Goal: Transaction & Acquisition: Obtain resource

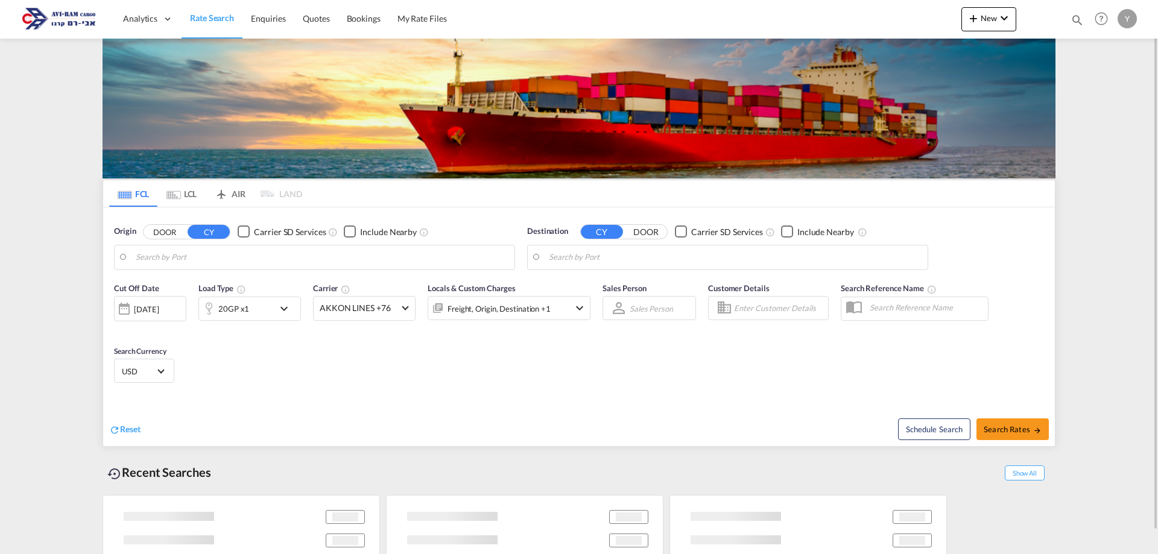
type input "[GEOGRAPHIC_DATA], [GEOGRAPHIC_DATA]"
type input "Ashdod, ILASH"
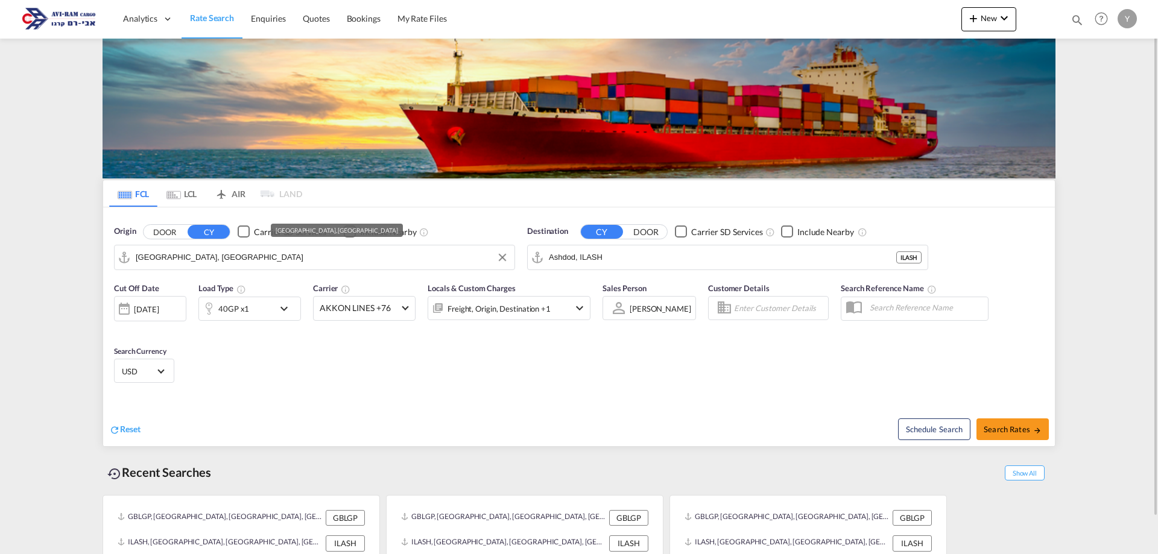
click at [168, 254] on input "[GEOGRAPHIC_DATA], [GEOGRAPHIC_DATA]" at bounding box center [322, 257] width 373 height 18
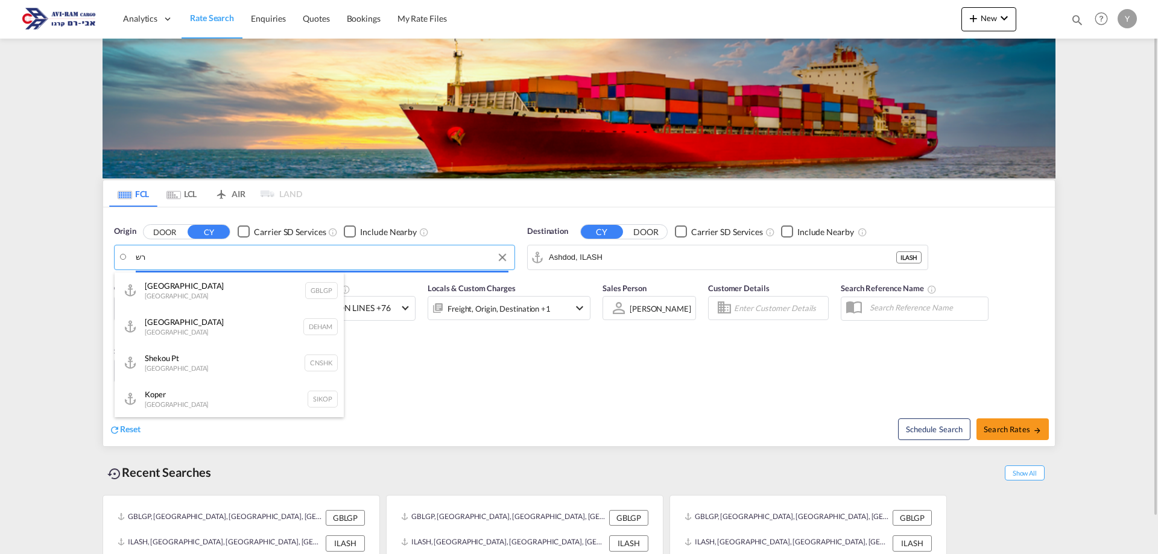
type input "ר"
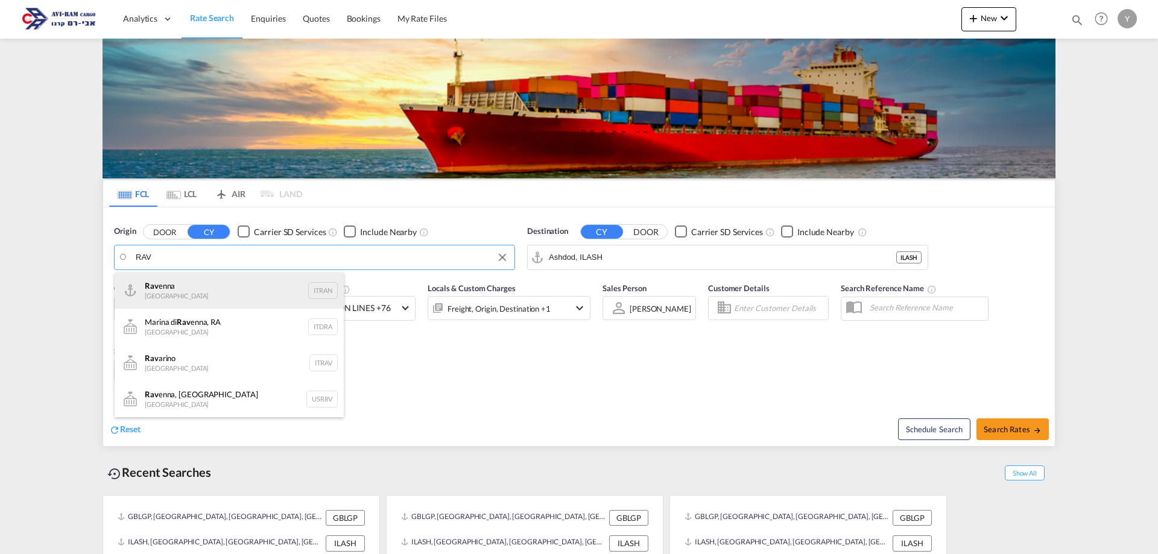
click at [206, 275] on div "Rav enna [GEOGRAPHIC_DATA] ITRAN" at bounding box center [229, 290] width 229 height 36
type input "[GEOGRAPHIC_DATA], ITRAN"
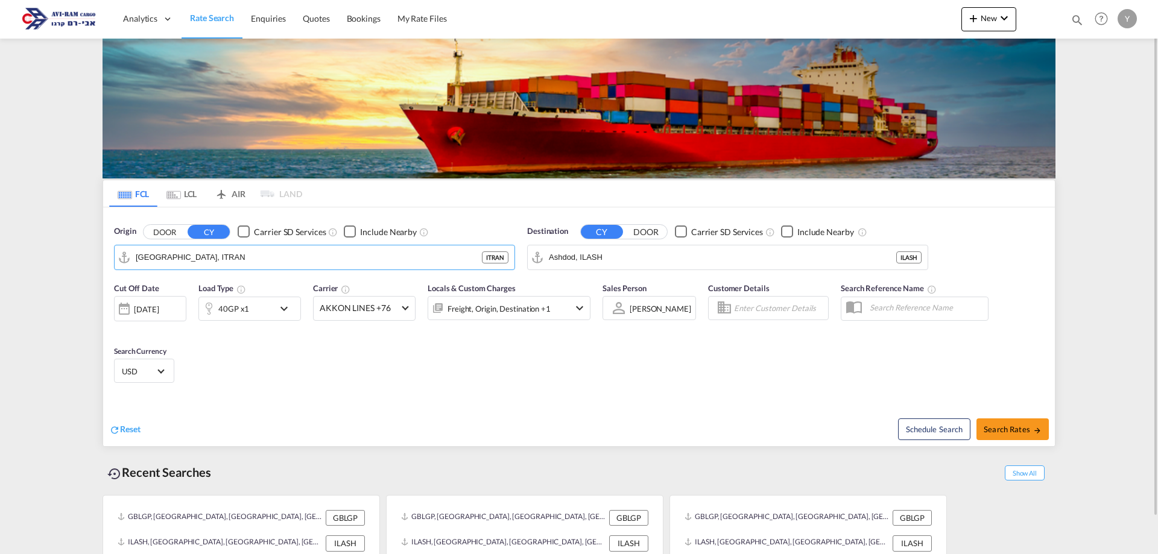
click at [177, 195] on md-icon "Use the left and right arrow keys to navigate between tabs" at bounding box center [173, 195] width 14 height 9
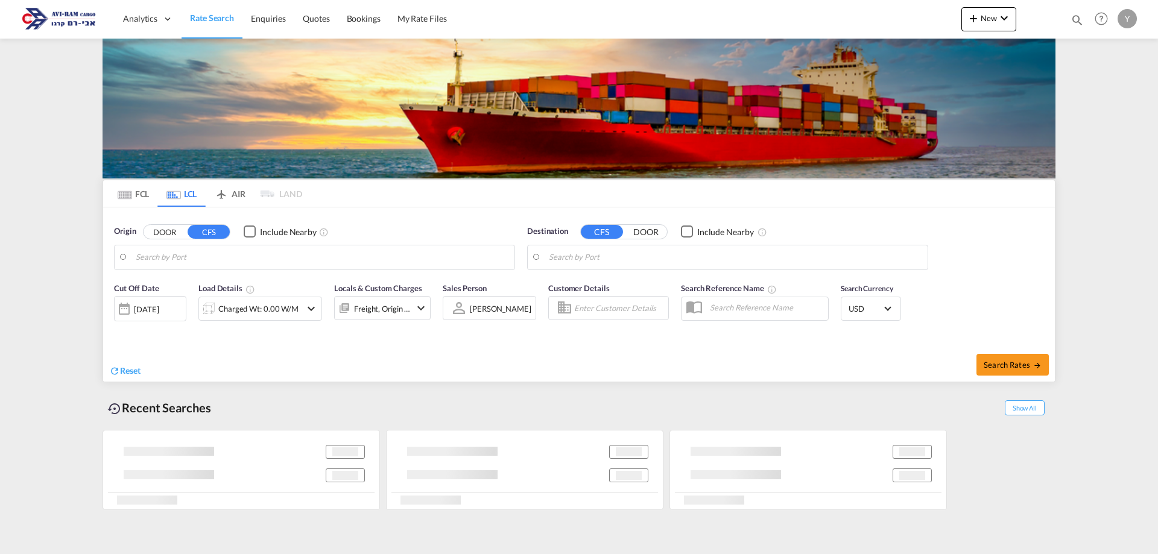
type input "[GEOGRAPHIC_DATA], GD, CNSZX"
type input "Ashdod, ILASH"
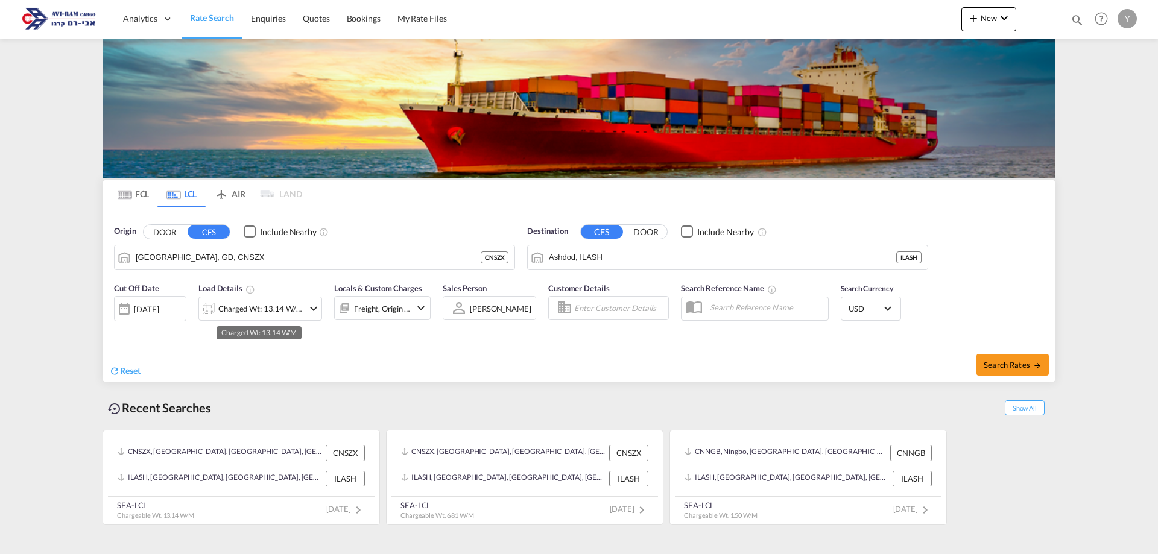
click at [240, 306] on div "Charged Wt: 13.14 W/M" at bounding box center [260, 308] width 85 height 17
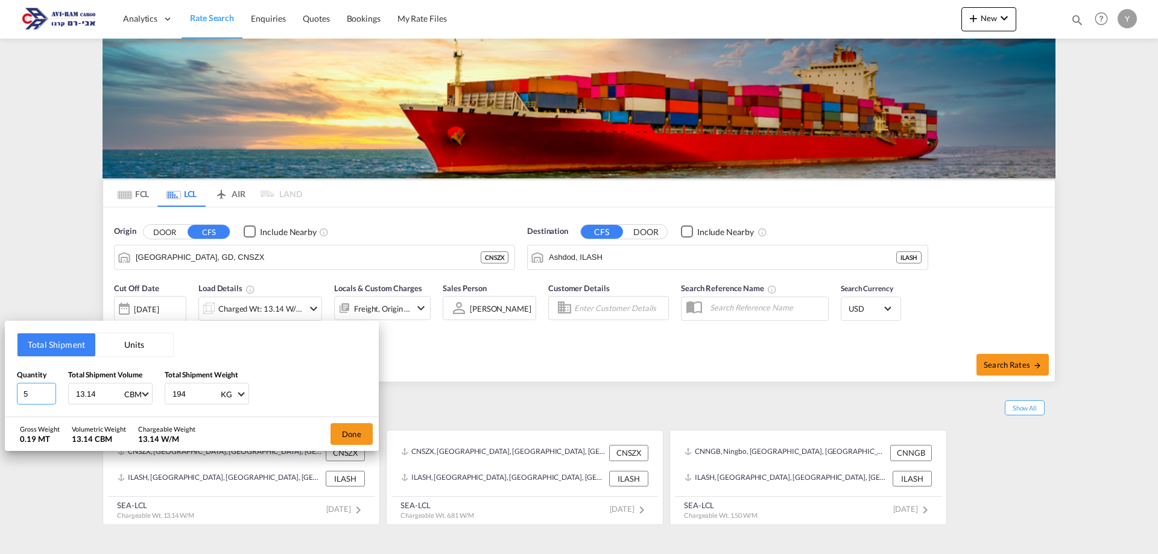
drag, startPoint x: 51, startPoint y: 400, endPoint x: 9, endPoint y: 407, distance: 42.7
click at [9, 407] on div "Total Shipment Units Quantity 5 Total Shipment Volume 13.14 CBM CBM CFT Total S…" at bounding box center [192, 369] width 374 height 96
type input "3"
drag, startPoint x: 98, startPoint y: 397, endPoint x: 49, endPoint y: 409, distance: 49.7
click at [49, 409] on div "Total Shipment Units Quantity 3 Total Shipment Volume 13.14 CBM CBM CFT Total S…" at bounding box center [192, 369] width 374 height 96
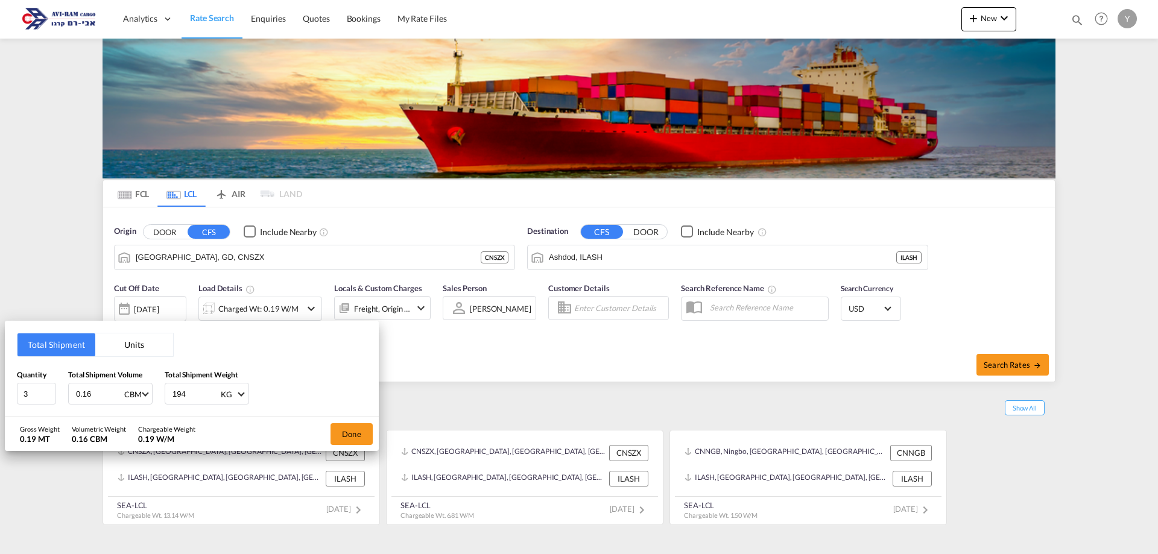
type input "0.16"
drag, startPoint x: 191, startPoint y: 398, endPoint x: 175, endPoint y: 398, distance: 15.7
click at [175, 398] on input "194" at bounding box center [195, 393] width 48 height 20
type input "125.5"
click at [350, 433] on button "Done" at bounding box center [351, 434] width 42 height 22
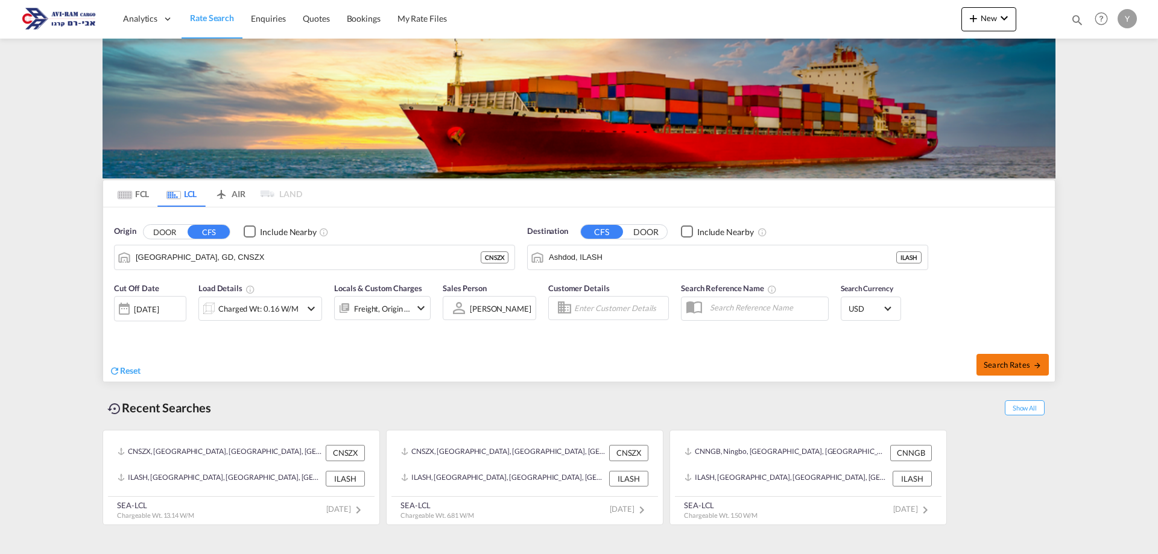
click at [1019, 370] on button "Search Rates" at bounding box center [1012, 365] width 72 height 22
type input "CNSZX to ILASH / [DATE]"
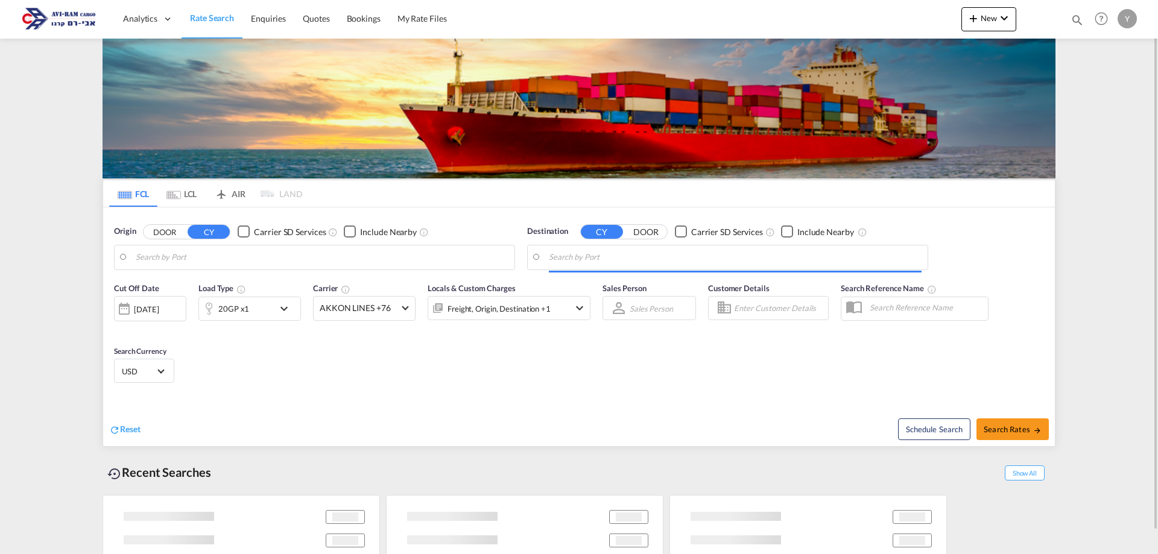
type input "[GEOGRAPHIC_DATA], [GEOGRAPHIC_DATA]"
type input "Ashdod, ILASH"
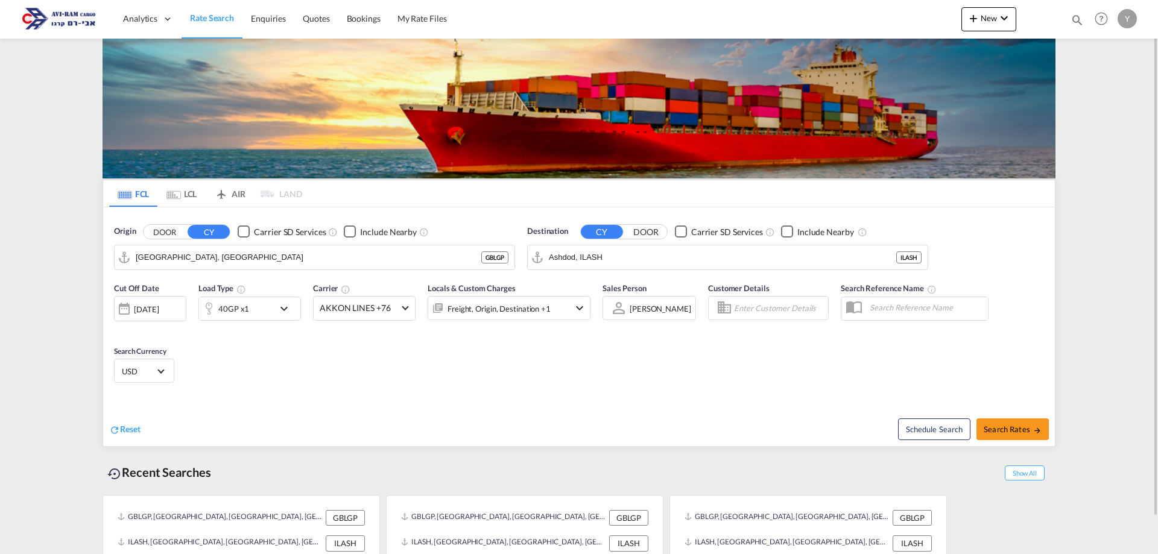
click at [191, 200] on md-tab-item "LCL" at bounding box center [181, 193] width 48 height 27
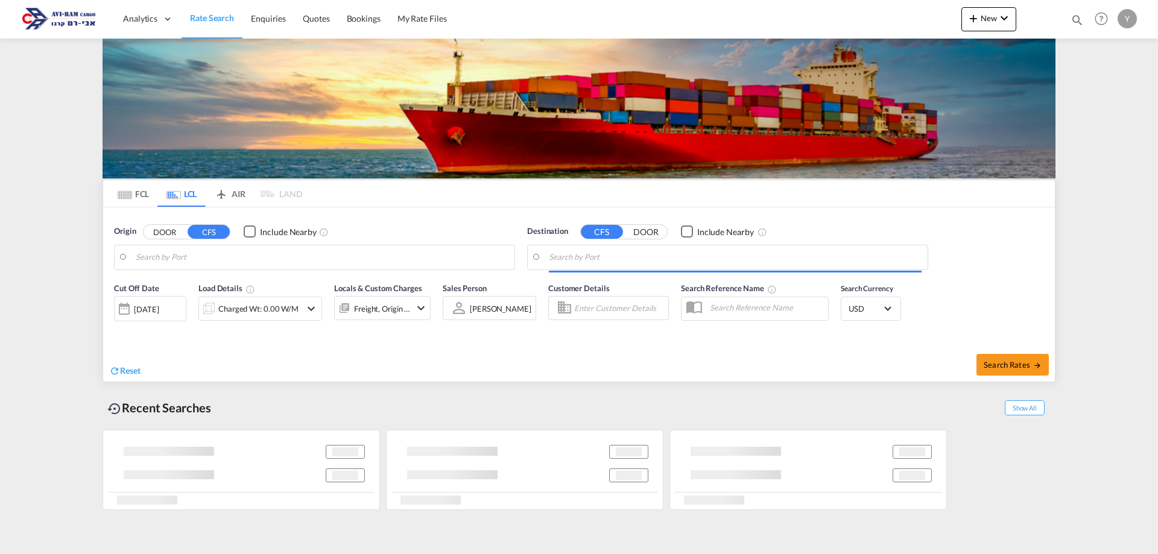
type input "[GEOGRAPHIC_DATA], GD, CNSZX"
type input "Ashdod, ILASH"
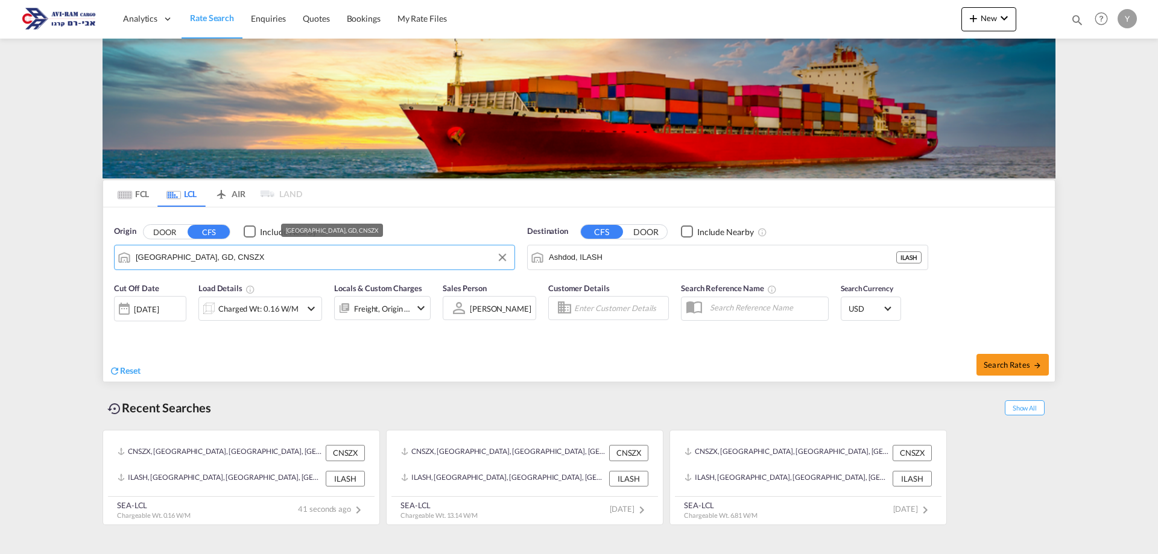
click at [178, 270] on md-autocomplete-wrap "[GEOGRAPHIC_DATA], GD, CNSZX" at bounding box center [322, 260] width 373 height 24
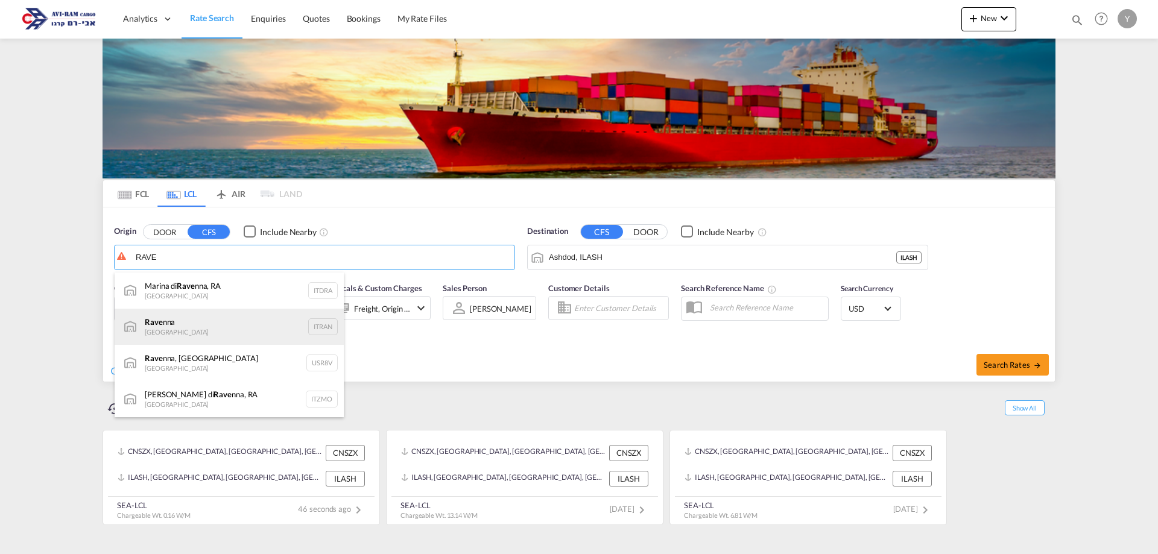
click at [225, 318] on div "Rave nna [GEOGRAPHIC_DATA] ITRAN" at bounding box center [229, 327] width 229 height 36
type input "[GEOGRAPHIC_DATA], ITRAN"
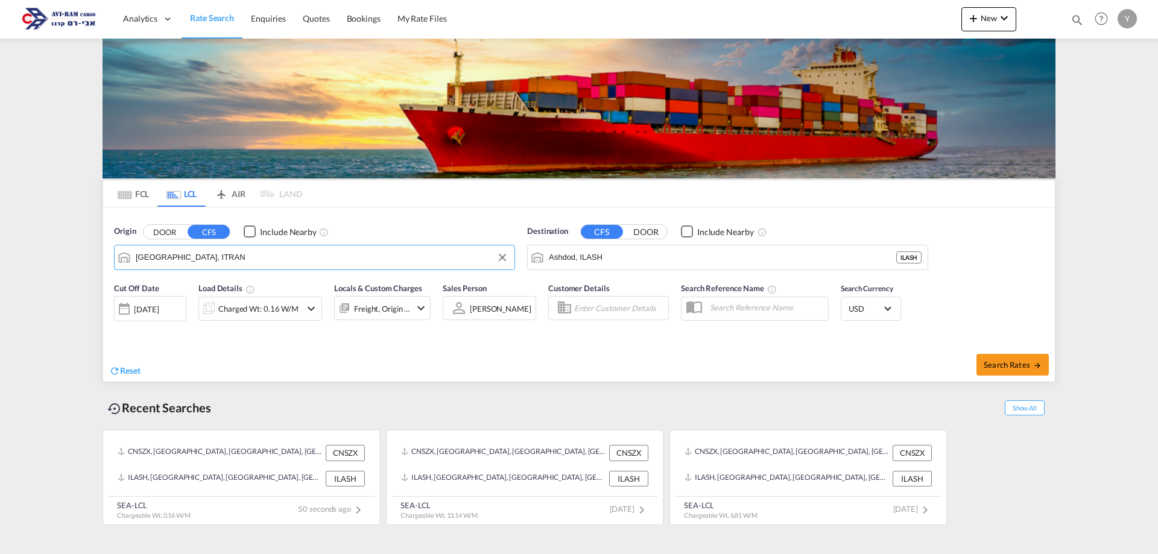
click at [313, 310] on md-icon "icon-chevron-down" at bounding box center [311, 308] width 14 height 14
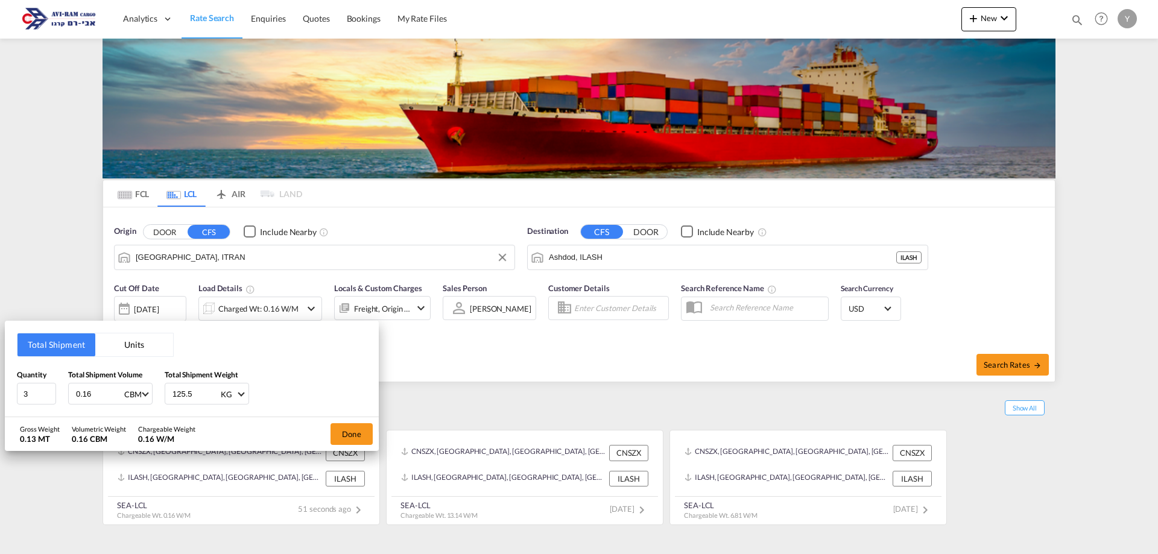
drag, startPoint x: 199, startPoint y: 391, endPoint x: 162, endPoint y: 400, distance: 38.5
click at [162, 400] on div "Quantity 3 Total Shipment Volume 0.16 CBM CBM CFT Total Shipment Weight 125.5 K…" at bounding box center [192, 387] width 350 height 36
type input "25.5"
click at [344, 430] on button "Done" at bounding box center [351, 434] width 42 height 22
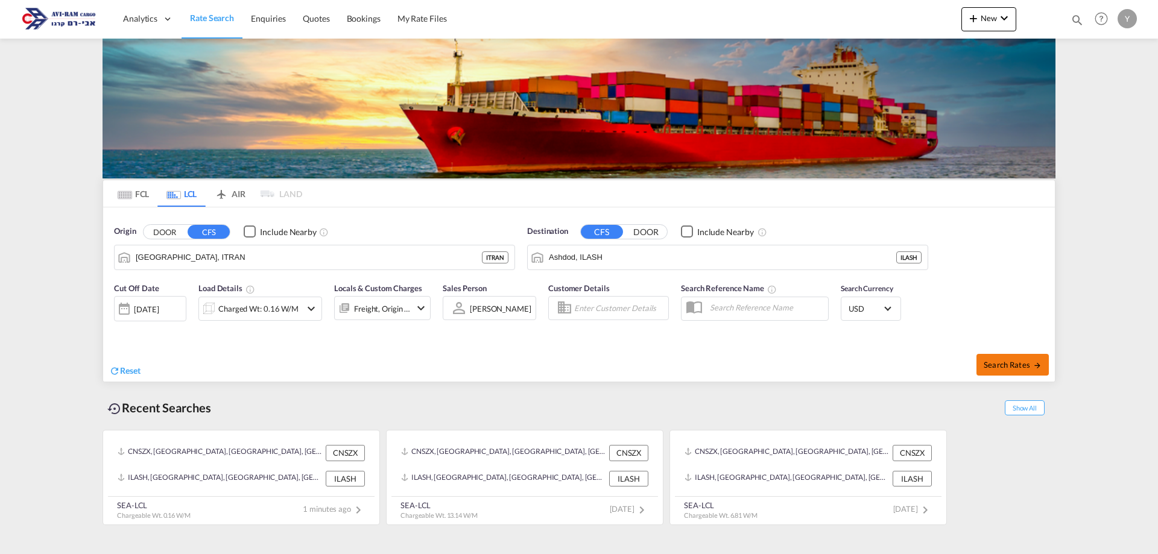
click at [1027, 374] on button "Search Rates" at bounding box center [1012, 365] width 72 height 22
type input "ITRAN to ILASH / [DATE]"
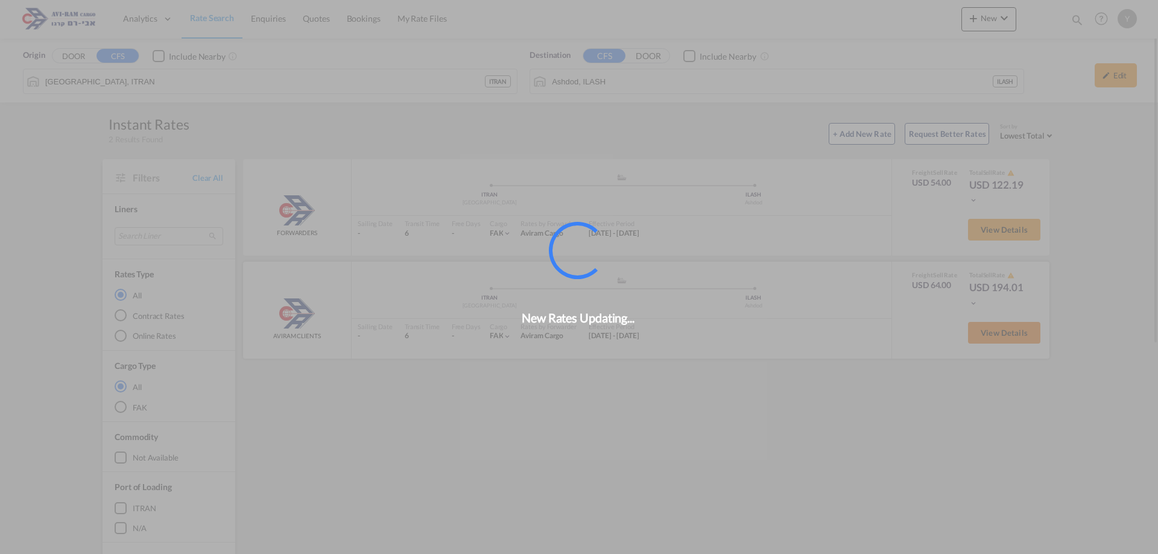
click at [1021, 332] on div "New Rates Updating..." at bounding box center [579, 277] width 1158 height 554
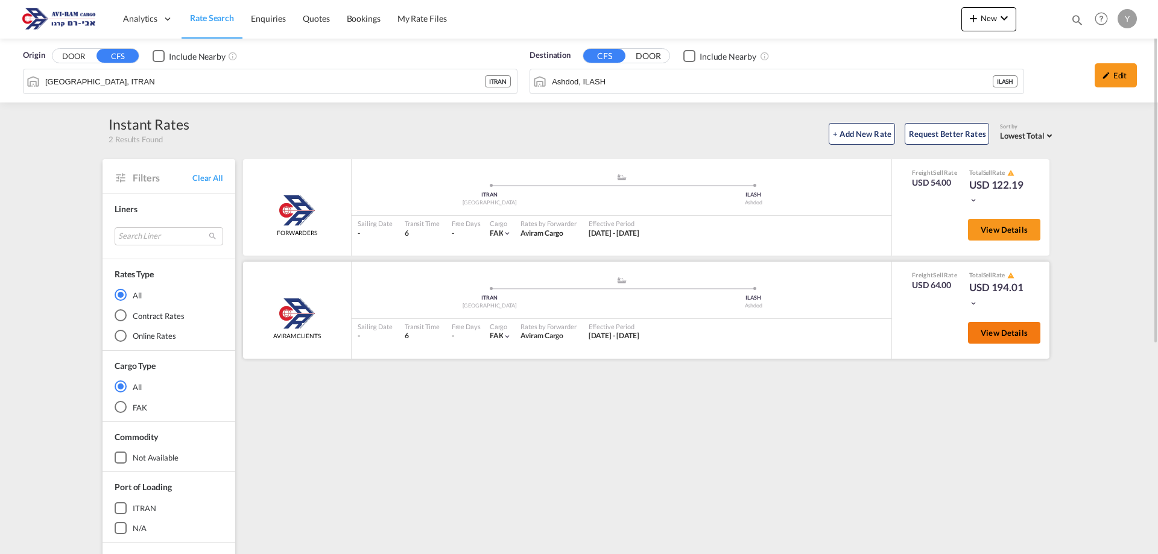
click at [998, 338] on span "View Details" at bounding box center [1003, 333] width 47 height 10
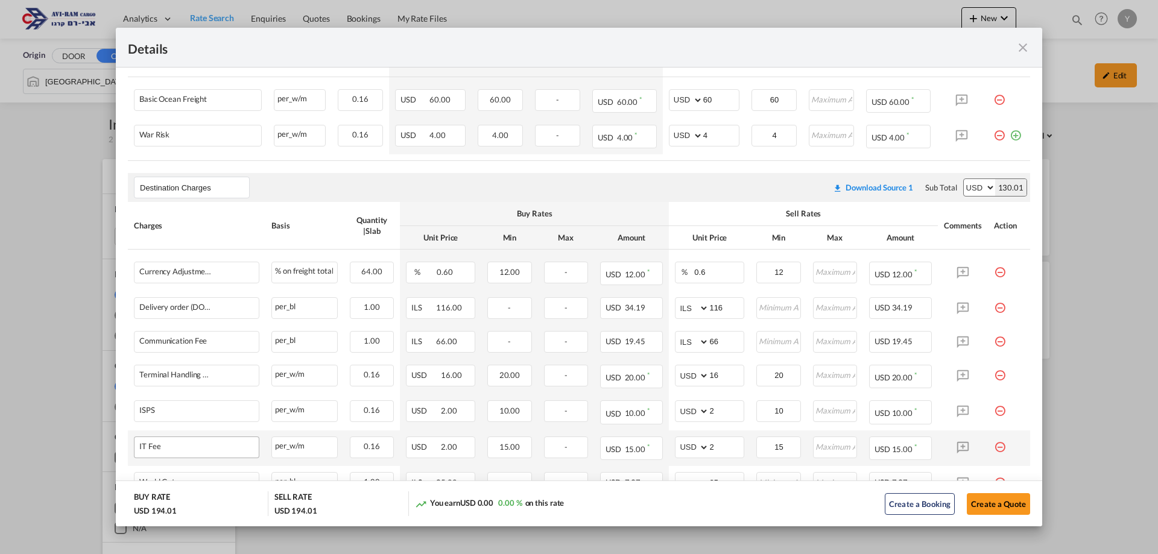
scroll to position [421, 0]
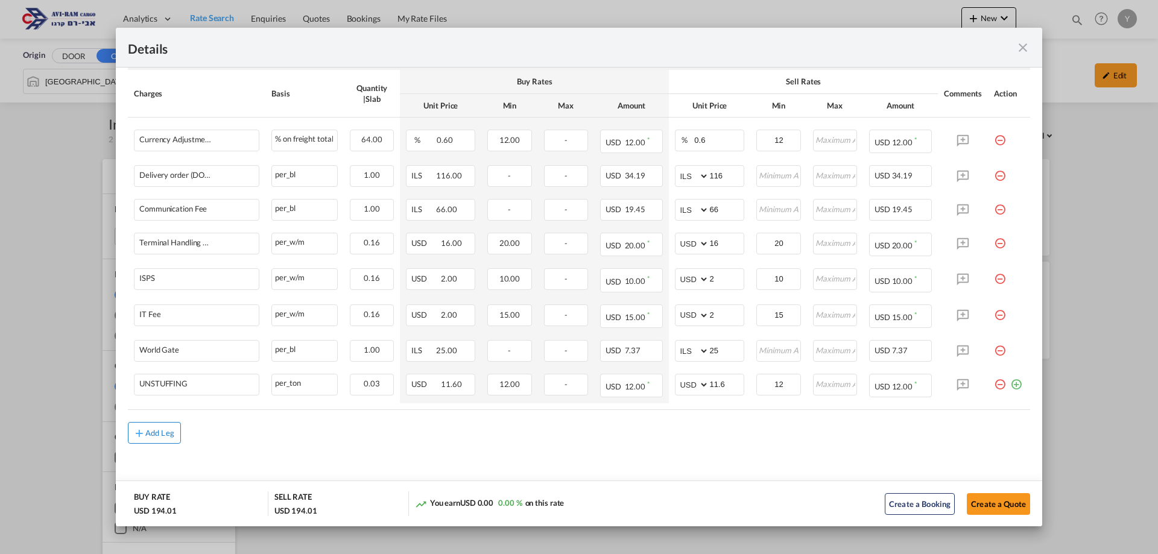
click at [162, 440] on button "Add Leg" at bounding box center [154, 433] width 53 height 22
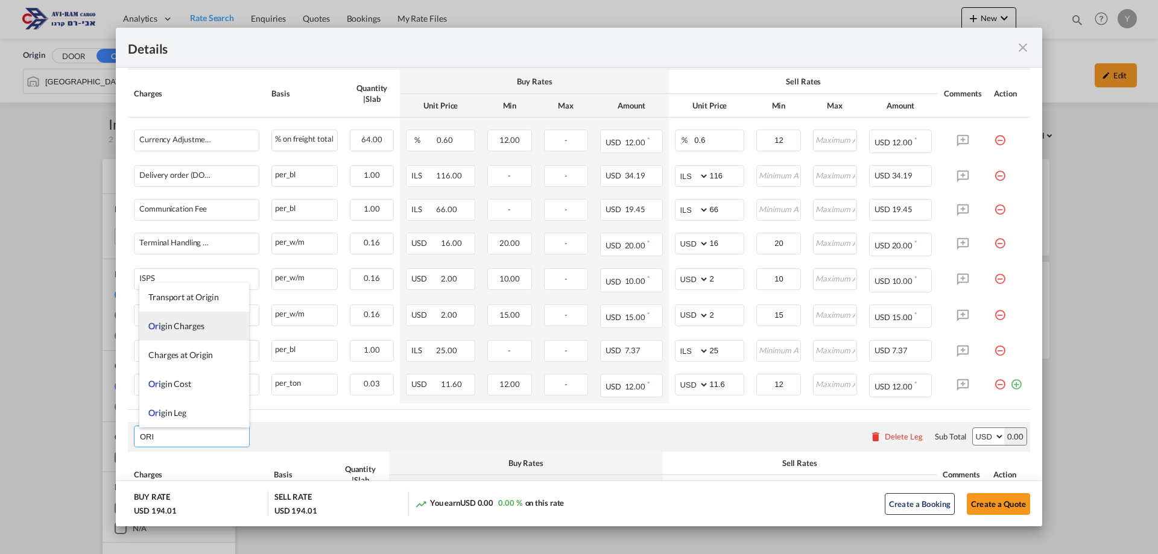
click at [206, 329] on li "Ori gin Charges" at bounding box center [194, 326] width 110 height 29
type input "Origin Charges"
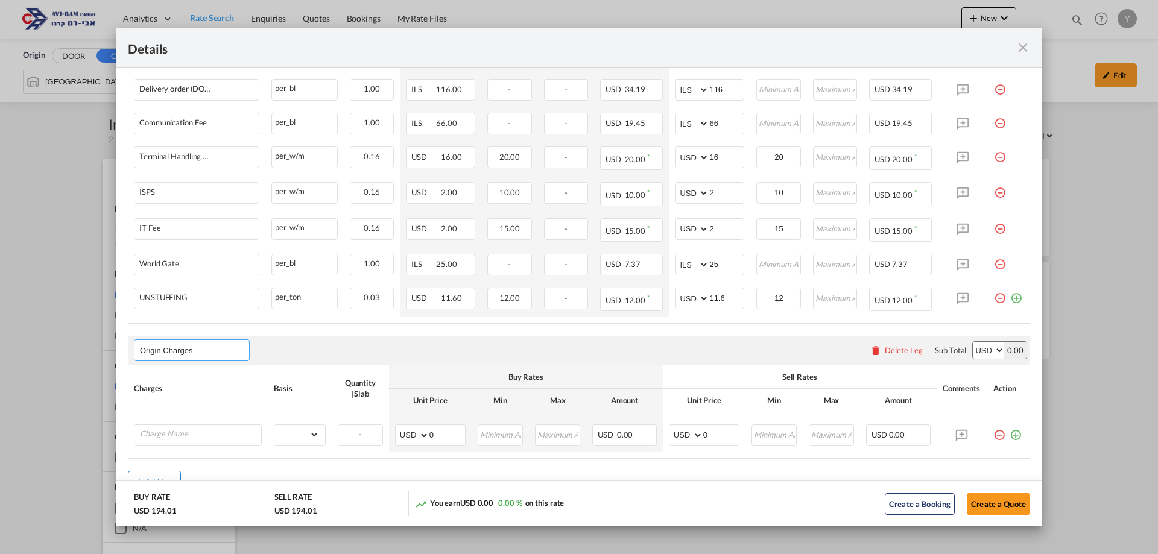
scroll to position [555, 0]
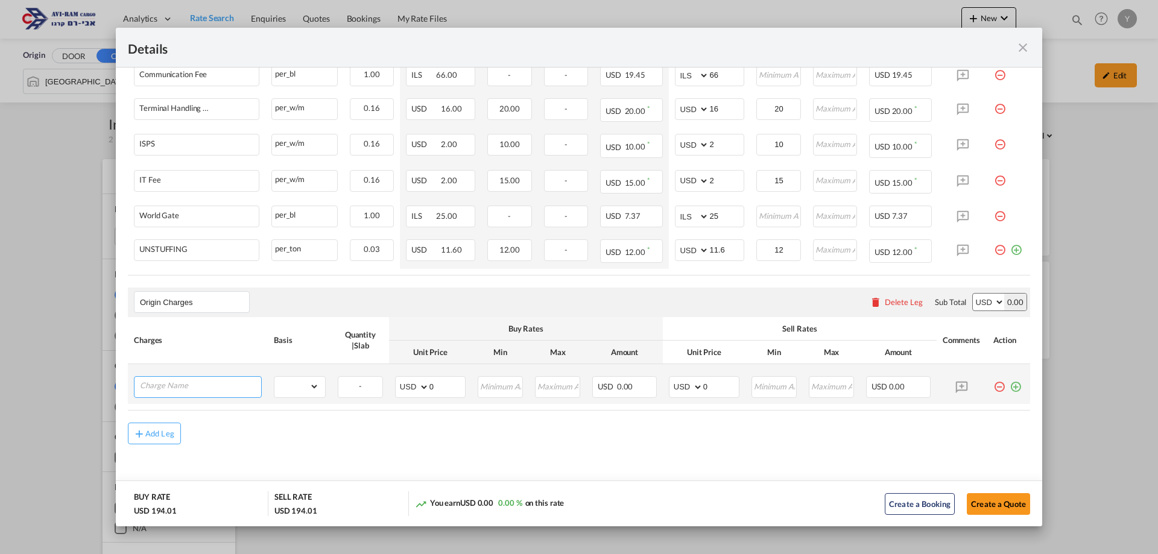
click at [196, 392] on input "Charge Name" at bounding box center [200, 386] width 121 height 18
click at [177, 404] on span "EXW ALL IN" at bounding box center [170, 409] width 45 height 10
type input "EXW ALL IN"
click at [306, 381] on select "gross_weight volumetric_weight per_shipment per_bl per_km per_hawb per_kg flat …" at bounding box center [296, 386] width 45 height 19
select select "per_shift"
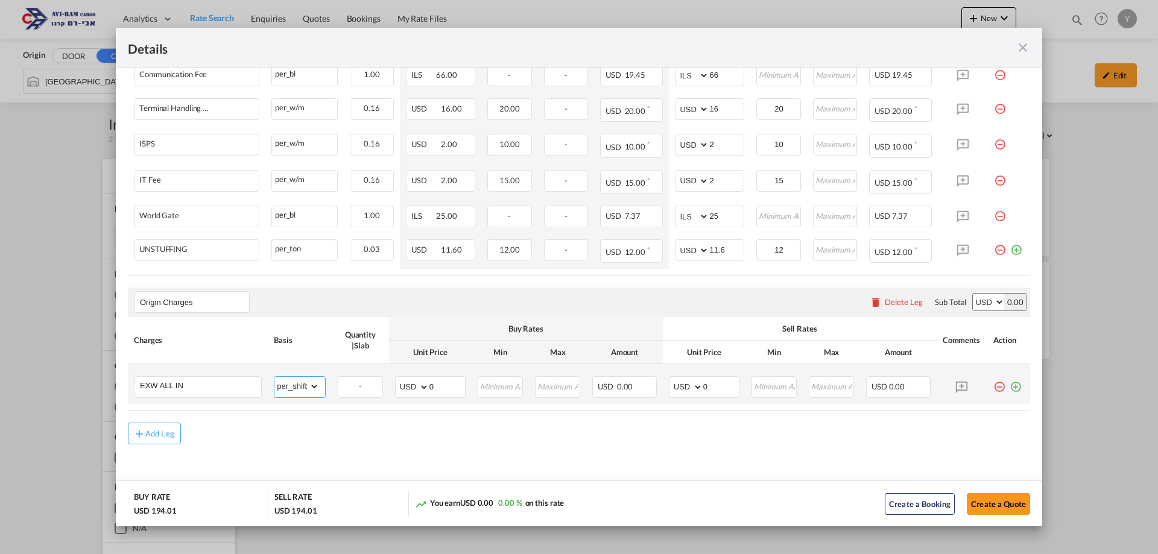
click at [274, 377] on select "gross_weight volumetric_weight per_shipment per_bl per_km per_hawb per_kg flat …" at bounding box center [296, 386] width 45 height 19
click at [691, 383] on select "AED AFN ALL AMD ANG AOA ARS AUD AWG AZN BAM BBD BDT BGN BHD BIF BMD BND [PERSON…" at bounding box center [686, 387] width 31 height 17
select select "string:EUR"
click at [671, 379] on select "AED AFN ALL AMD ANG AOA ARS AUD AWG AZN BAM BBD BDT BGN BHD BIF BMD BND [PERSON…" at bounding box center [686, 387] width 31 height 17
drag, startPoint x: 716, startPoint y: 383, endPoint x: 699, endPoint y: 386, distance: 16.5
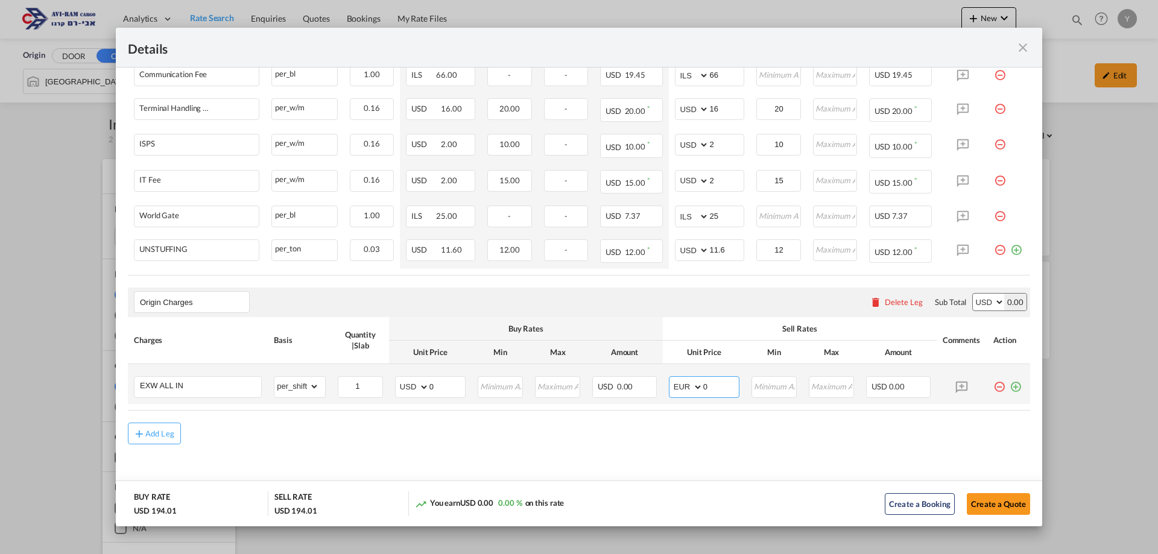
click at [703, 386] on input "0" at bounding box center [721, 386] width 36 height 18
type input "185"
click at [619, 475] on md-content "Main Freight Please enter leg name Leg Name Already Exists Download Source 1 Su…" at bounding box center [579, 109] width 926 height 799
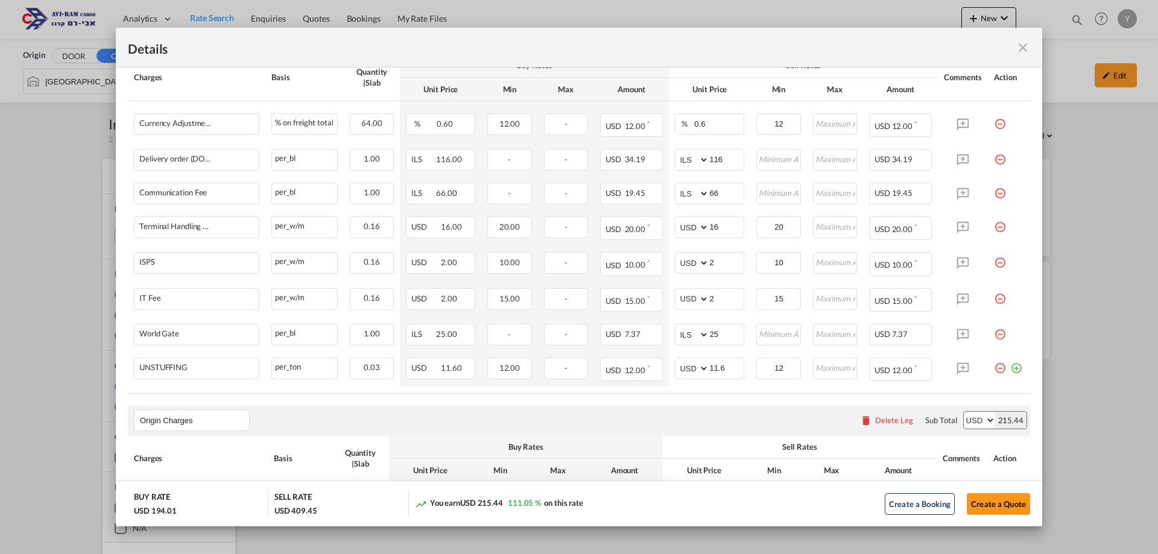
scroll to position [435, 0]
click at [994, 336] on md-icon "icon-minus-circle-outline red-400-fg pt-7" at bounding box center [1000, 332] width 12 height 12
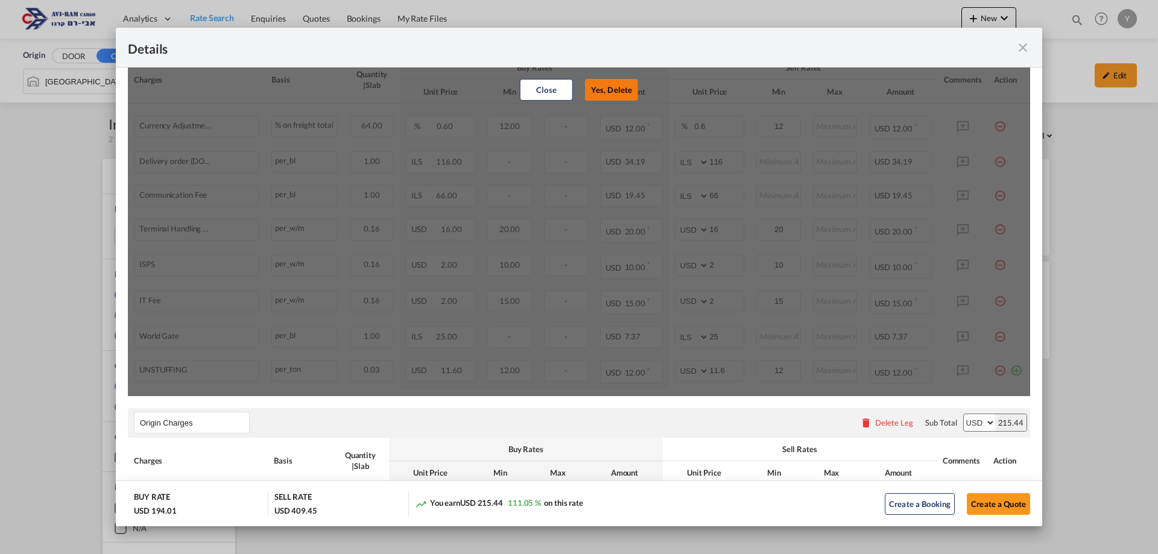
click at [597, 83] on button "Yes, Delete" at bounding box center [611, 90] width 53 height 22
select select "string:USD"
type input "11.6"
type input "12"
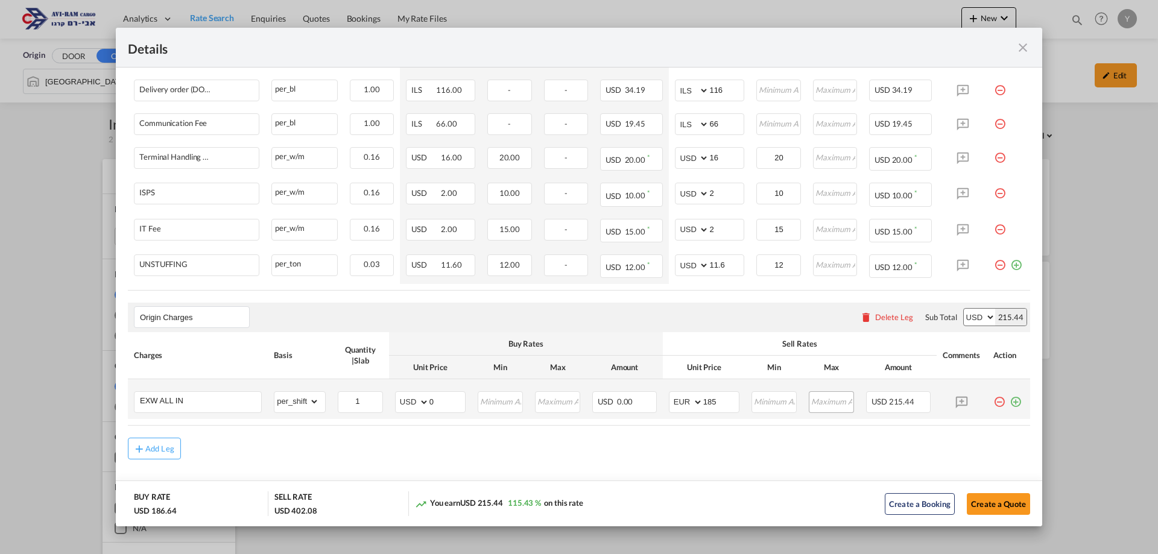
scroll to position [521, 0]
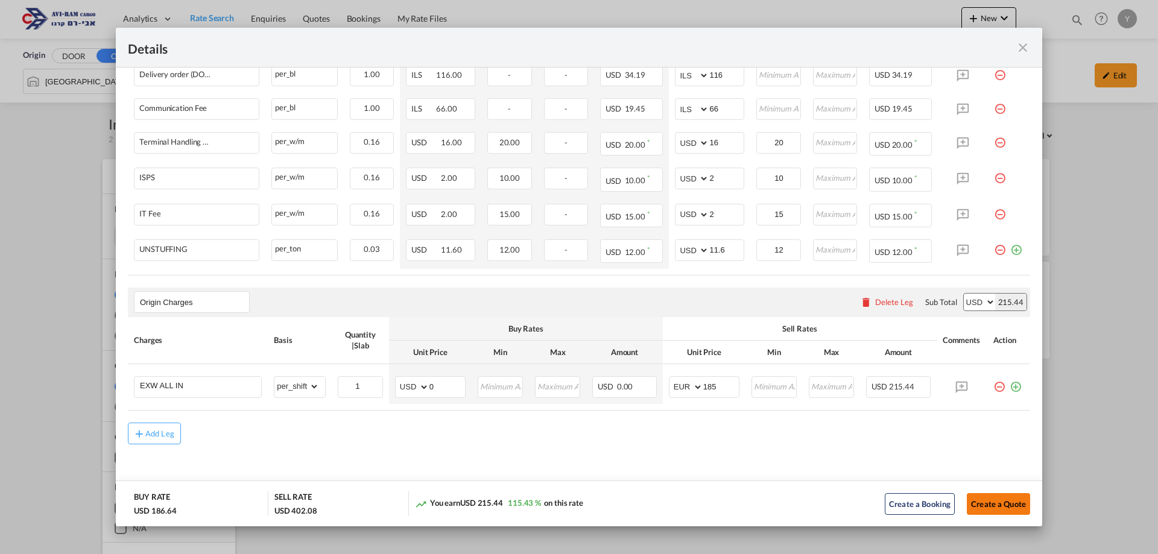
click at [992, 501] on button "Create a Quote" at bounding box center [997, 504] width 63 height 22
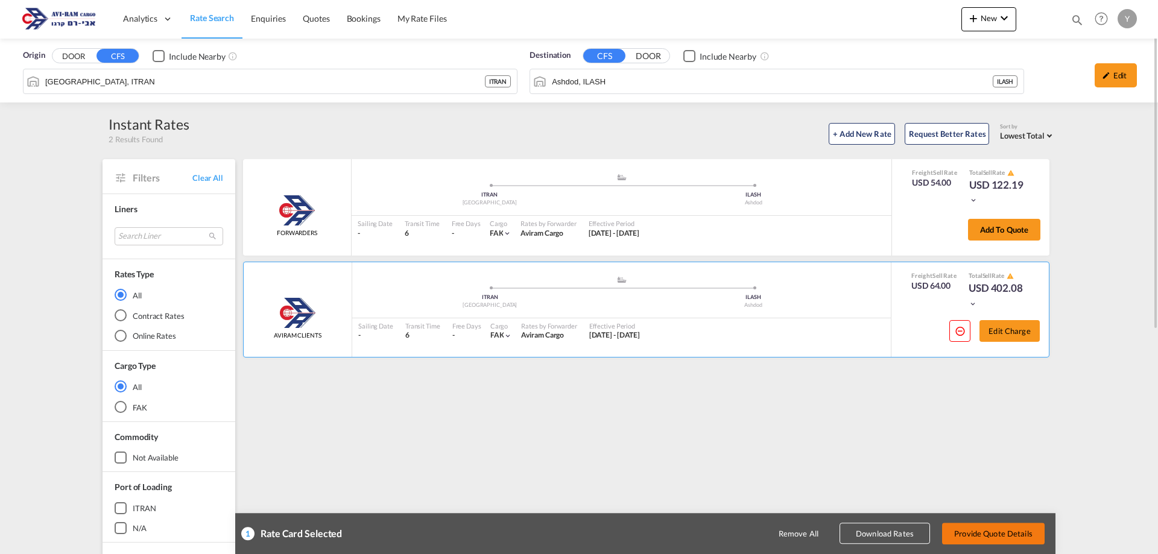
click at [986, 538] on button "Provide Quote Details" at bounding box center [993, 534] width 102 height 22
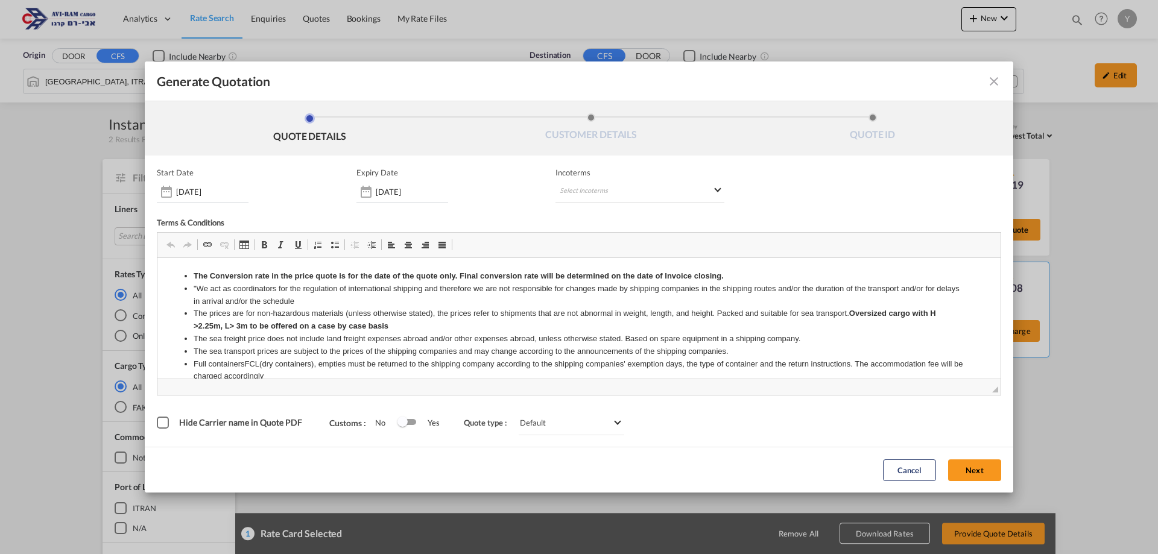
scroll to position [0, 0]
click at [716, 198] on md-select "Select Incoterms CIF - import Cost,Insurance and Freight CIP - import Carriage …" at bounding box center [639, 192] width 169 height 22
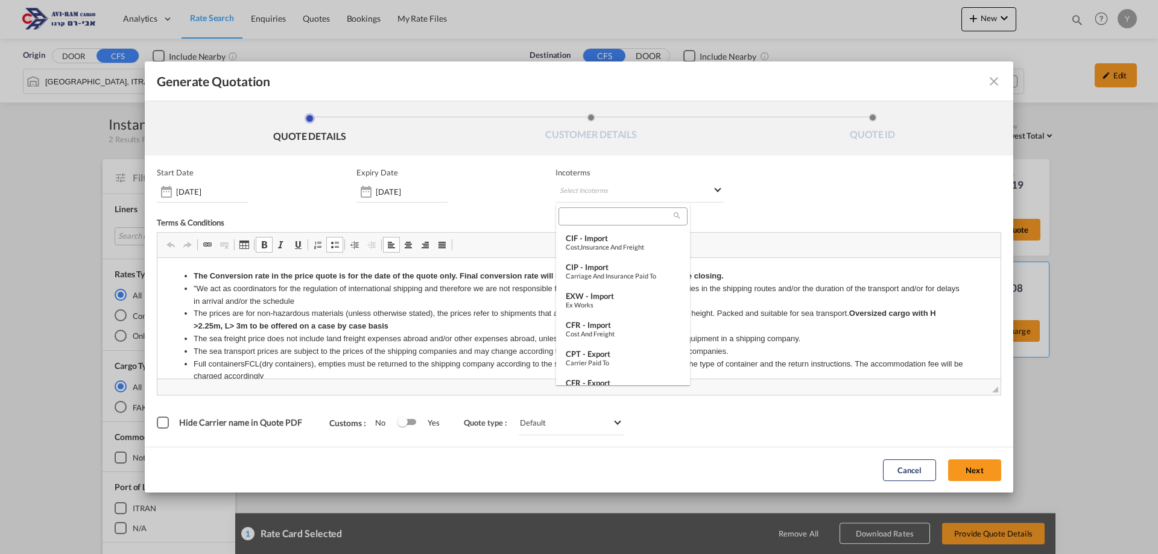
click at [601, 207] on md-select-header at bounding box center [623, 216] width 134 height 24
click at [598, 218] on input "search" at bounding box center [618, 216] width 112 height 11
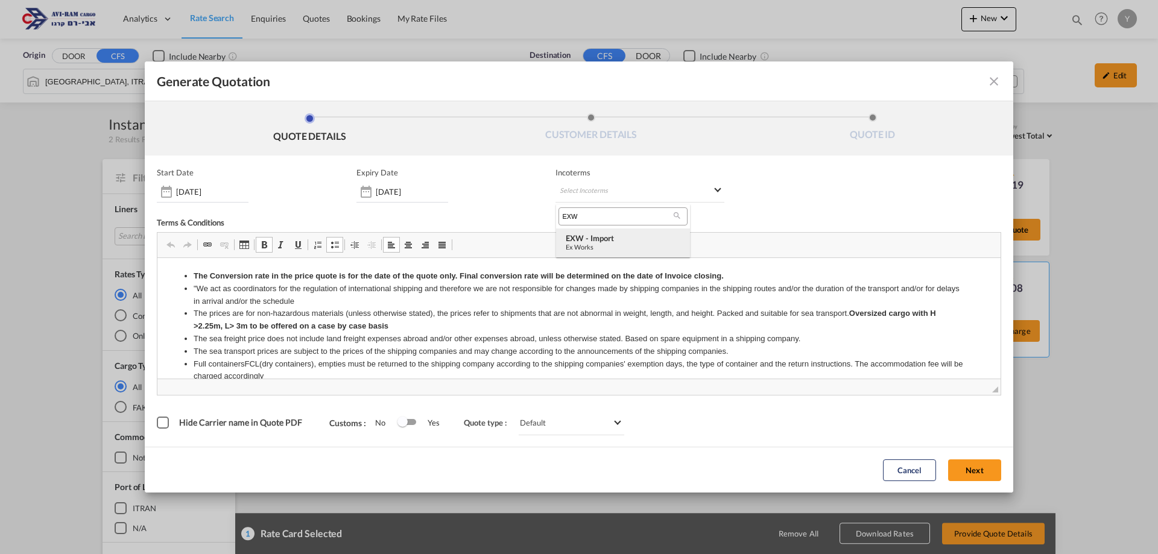
type input "EXW"
click at [591, 238] on div "EXW - import" at bounding box center [622, 238] width 115 height 10
click at [976, 462] on button "Next" at bounding box center [974, 470] width 53 height 22
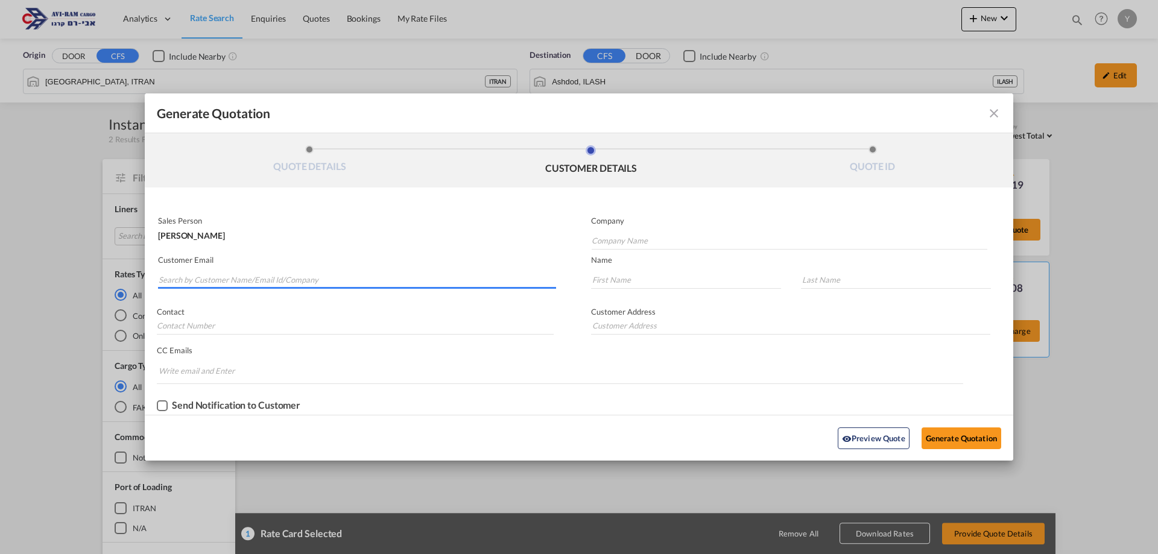
click at [221, 276] on input "Search by Customer Name/Email Id/Company" at bounding box center [357, 280] width 397 height 18
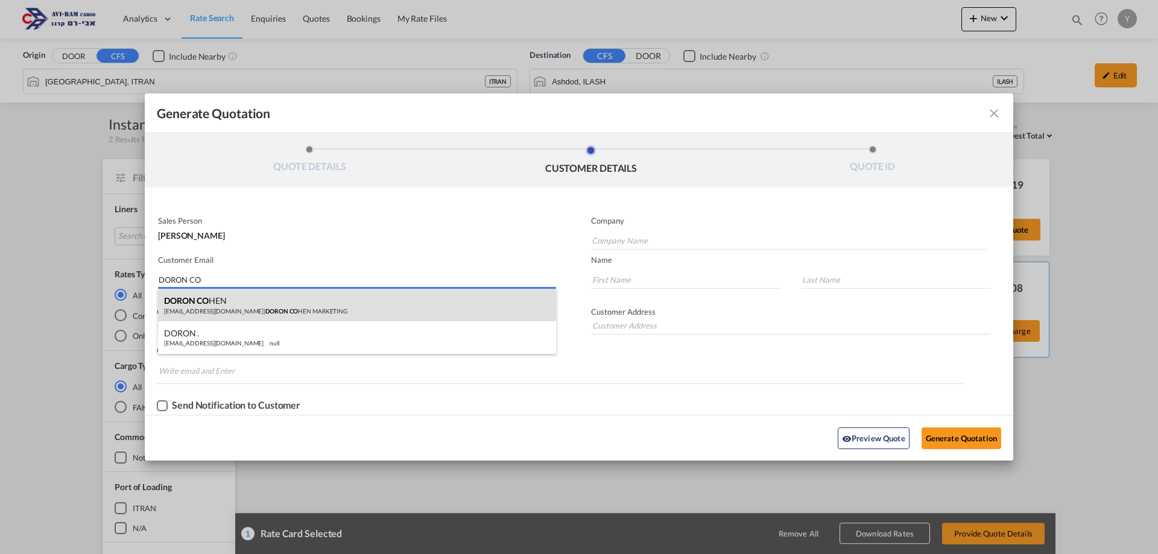
type input "DORON CO"
click at [198, 296] on div "DORON CO HEN [EMAIL_ADDRESS][DOMAIN_NAME] | DORON CO HEN MARKETING" at bounding box center [357, 305] width 398 height 33
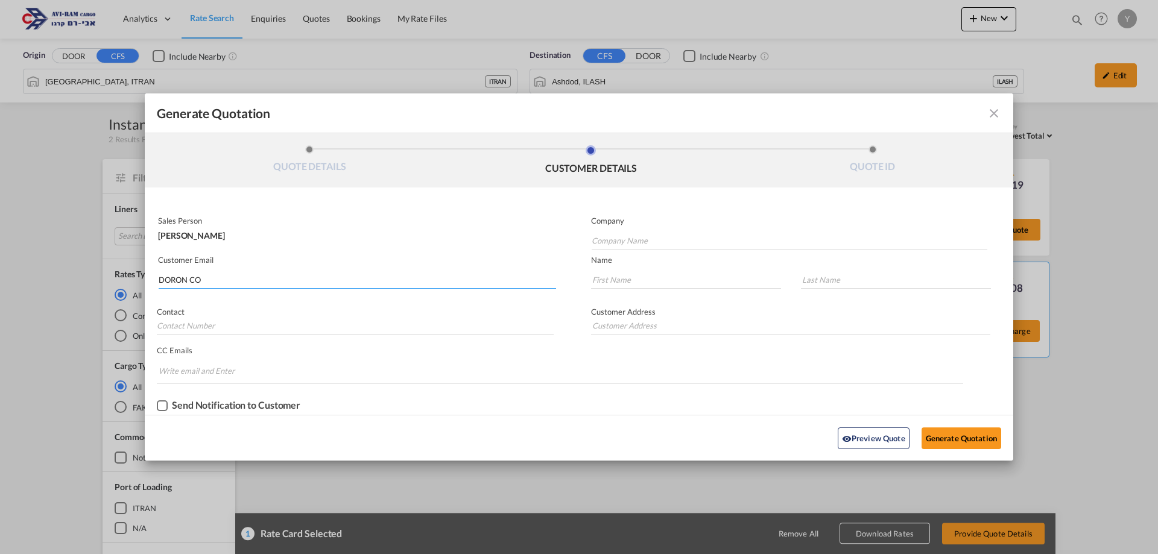
type input "[PERSON_NAME] MARKETING"
type input "[EMAIL_ADDRESS][DOMAIN_NAME]"
type input "DORON"
type input "[PERSON_NAME]"
type input "050-799-1915"
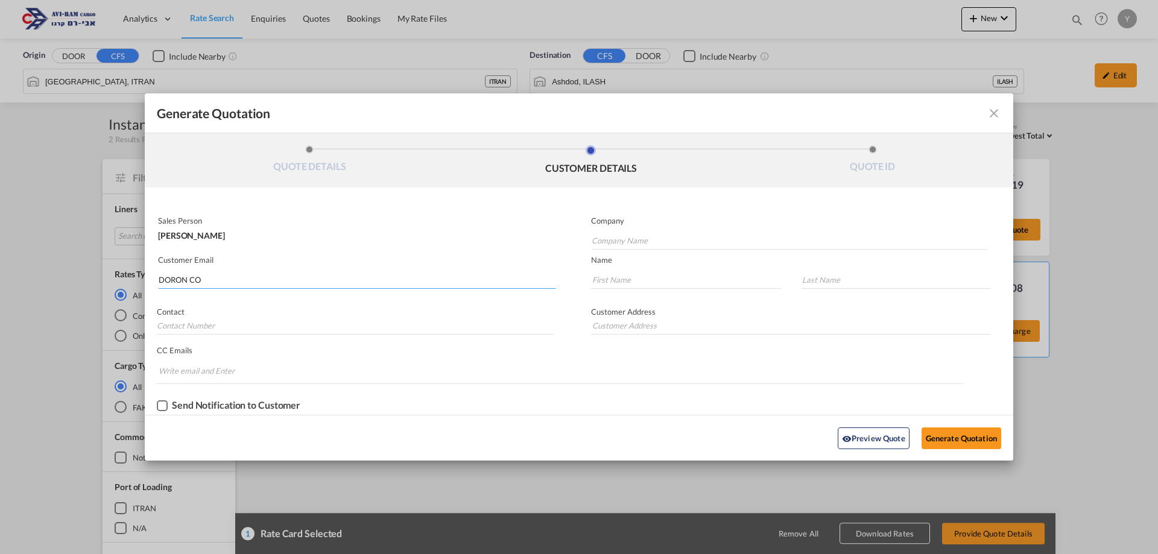
type input "."
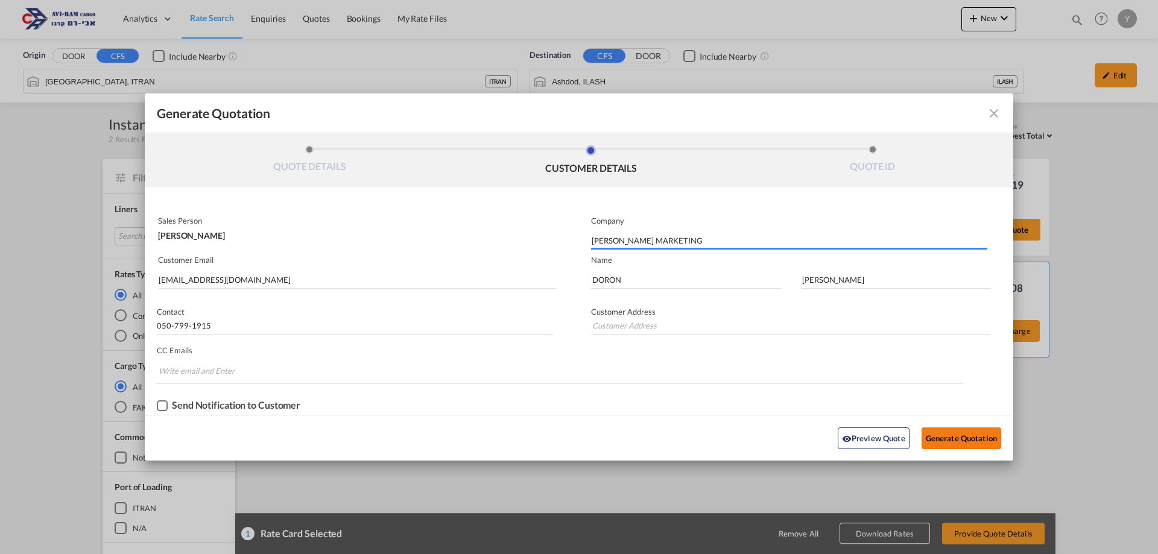
click at [988, 438] on button "Generate Quotation" at bounding box center [961, 438] width 80 height 22
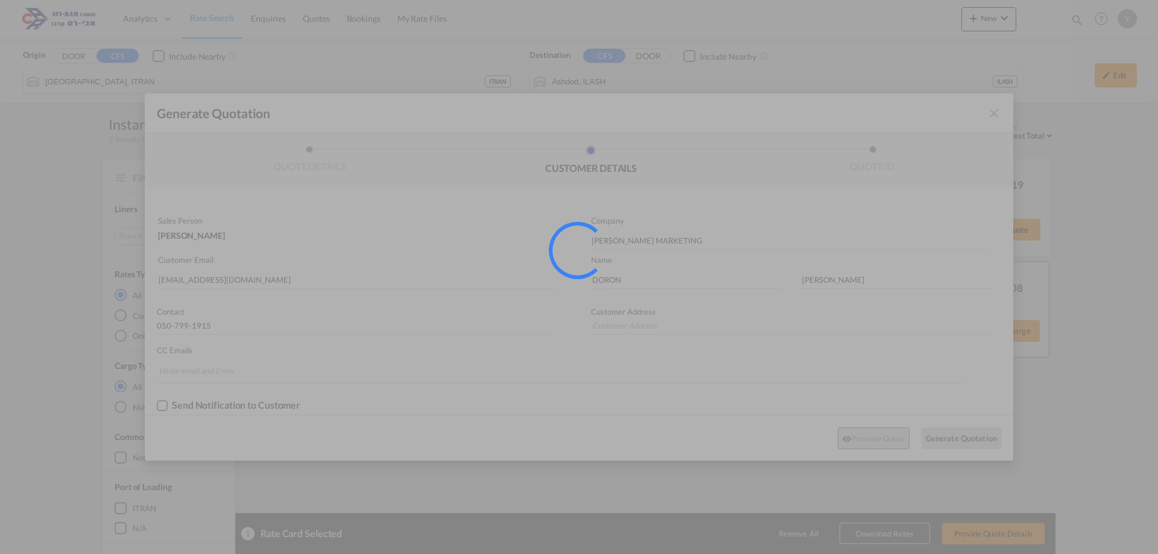
type input "."
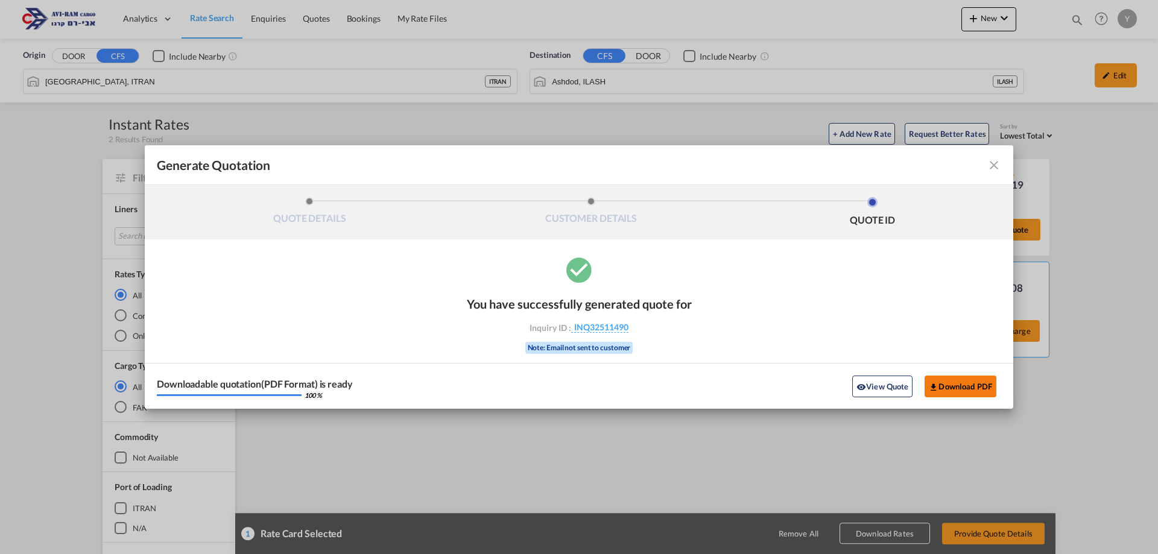
click at [948, 384] on button "Download PDF" at bounding box center [960, 387] width 72 height 22
